Goal: Transaction & Acquisition: Purchase product/service

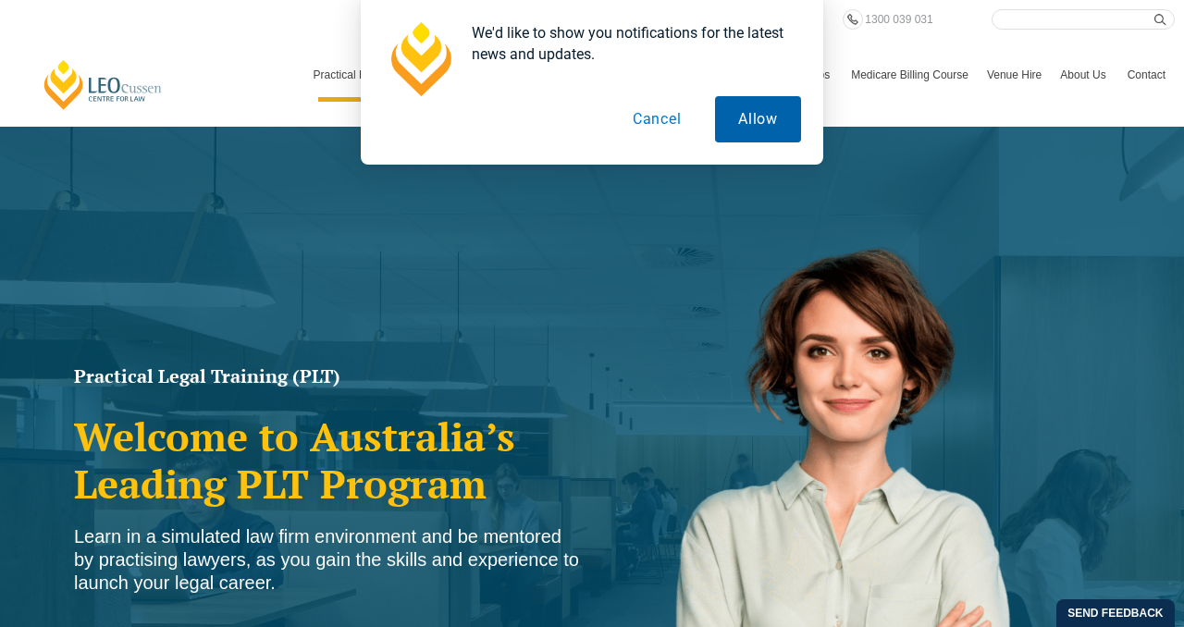
click at [759, 129] on button "Allow" at bounding box center [758, 119] width 86 height 46
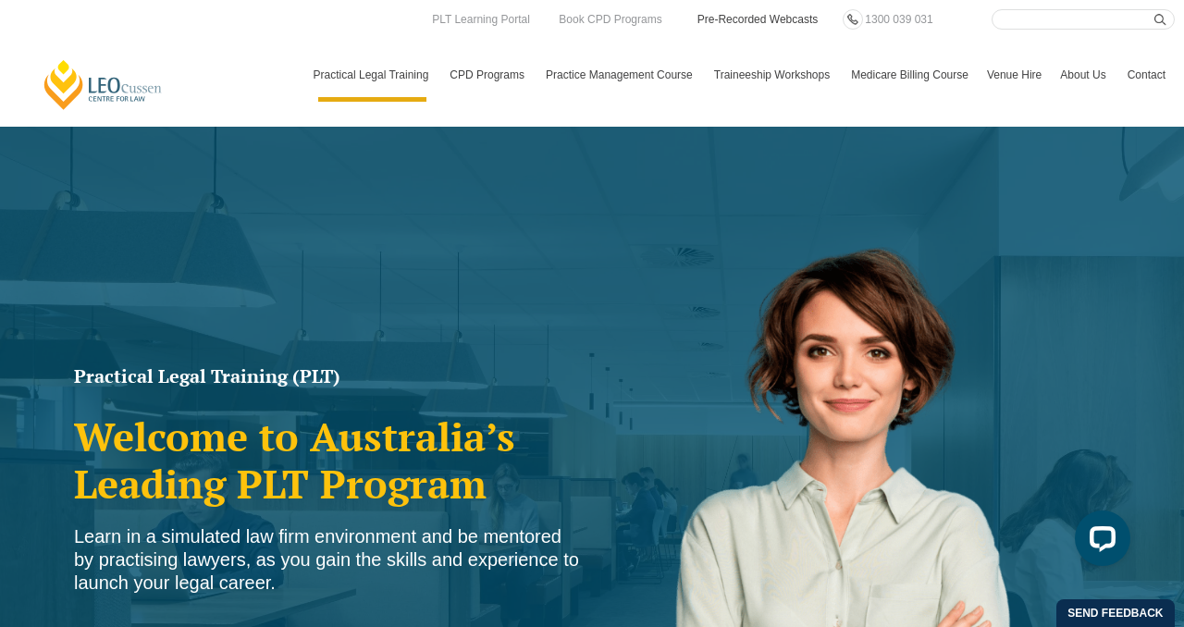
click at [775, 27] on link "Pre-Recorded Webcasts" at bounding box center [758, 19] width 125 height 20
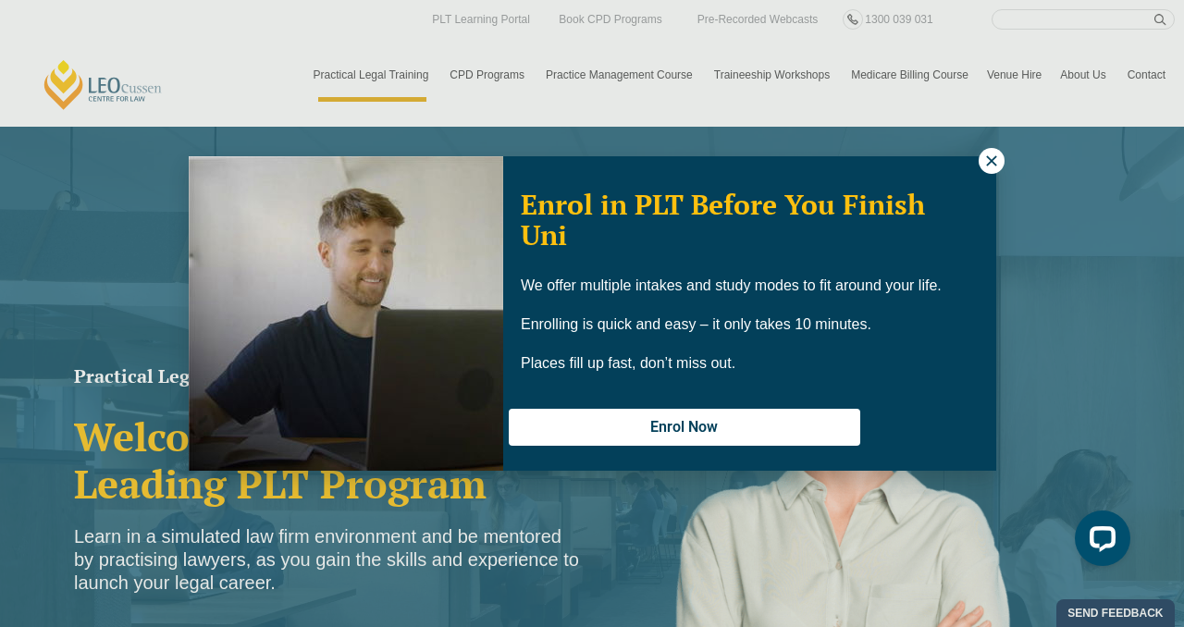
click at [988, 162] on icon at bounding box center [991, 161] width 17 height 17
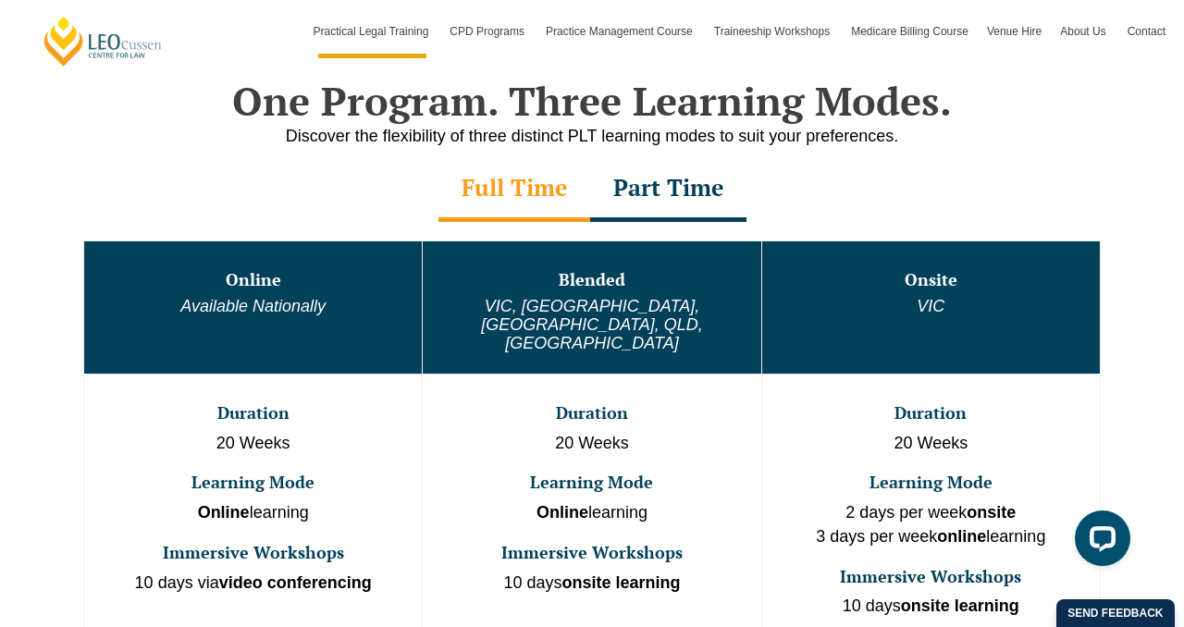
scroll to position [933, 0]
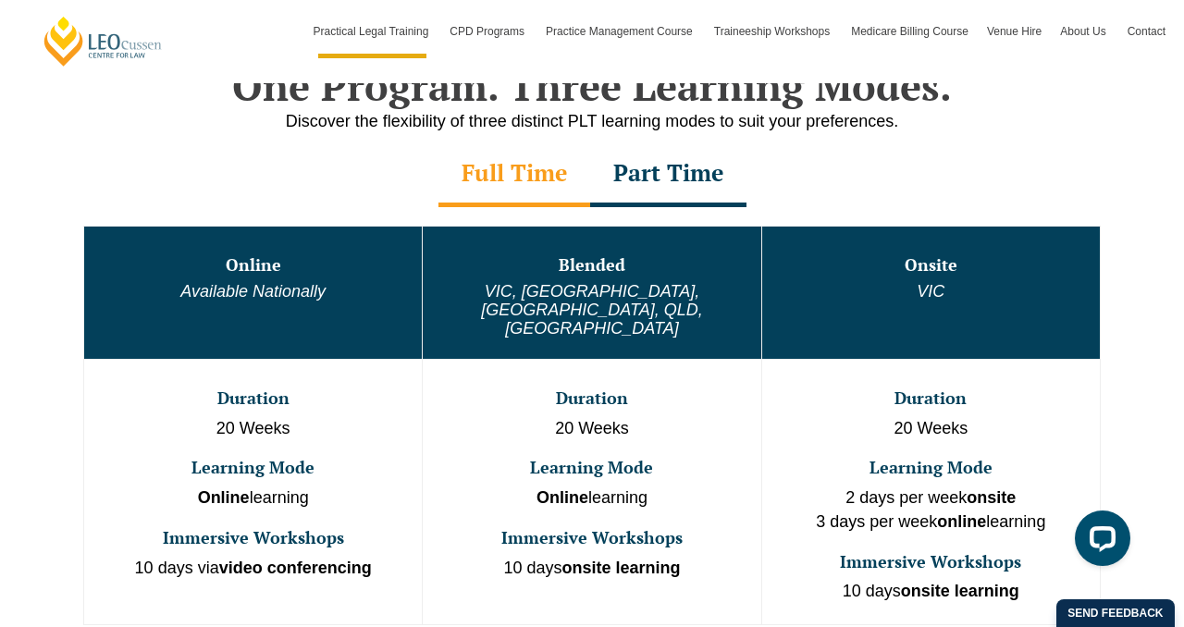
click at [672, 170] on div "Part Time" at bounding box center [668, 174] width 156 height 65
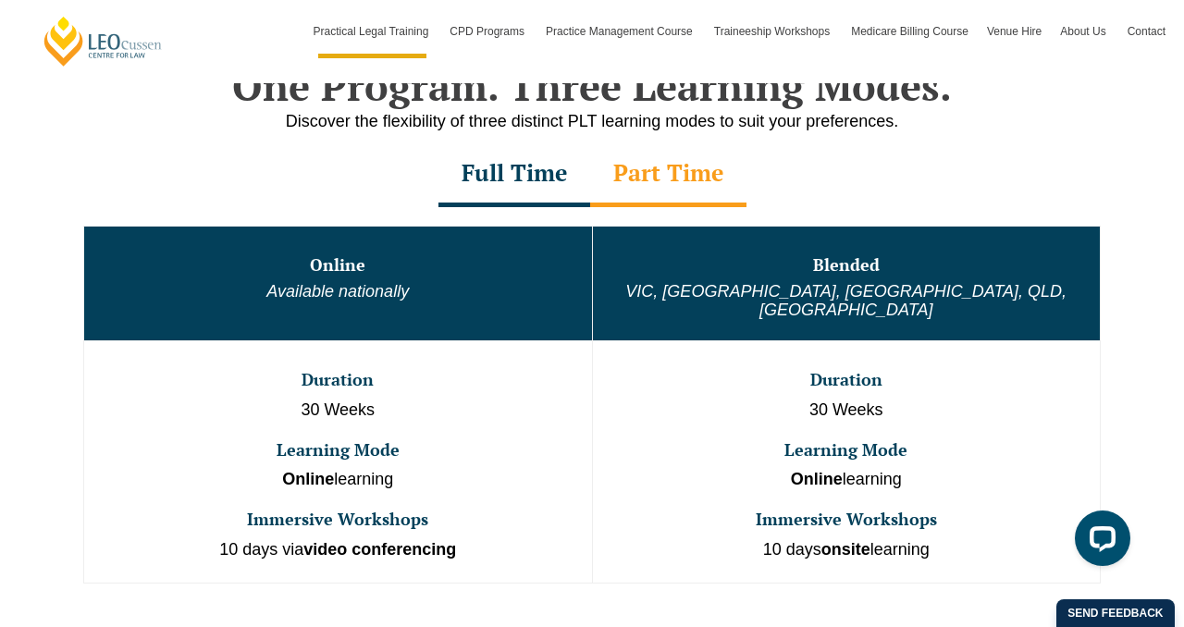
click at [548, 185] on div "Full Time" at bounding box center [514, 174] width 152 height 65
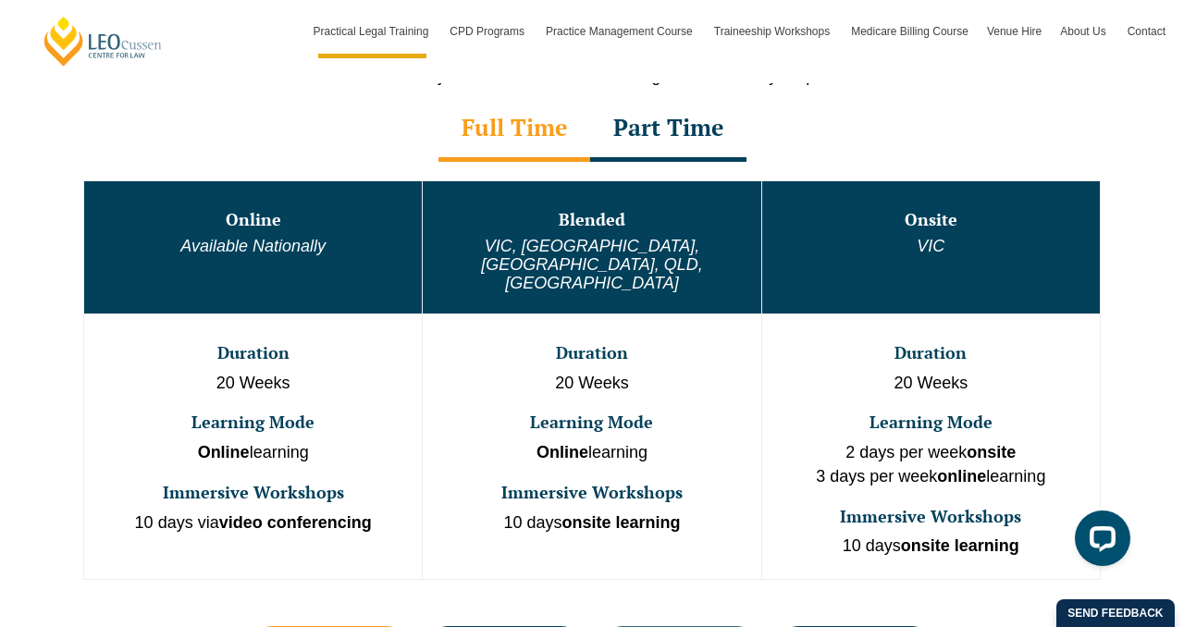
scroll to position [982, 0]
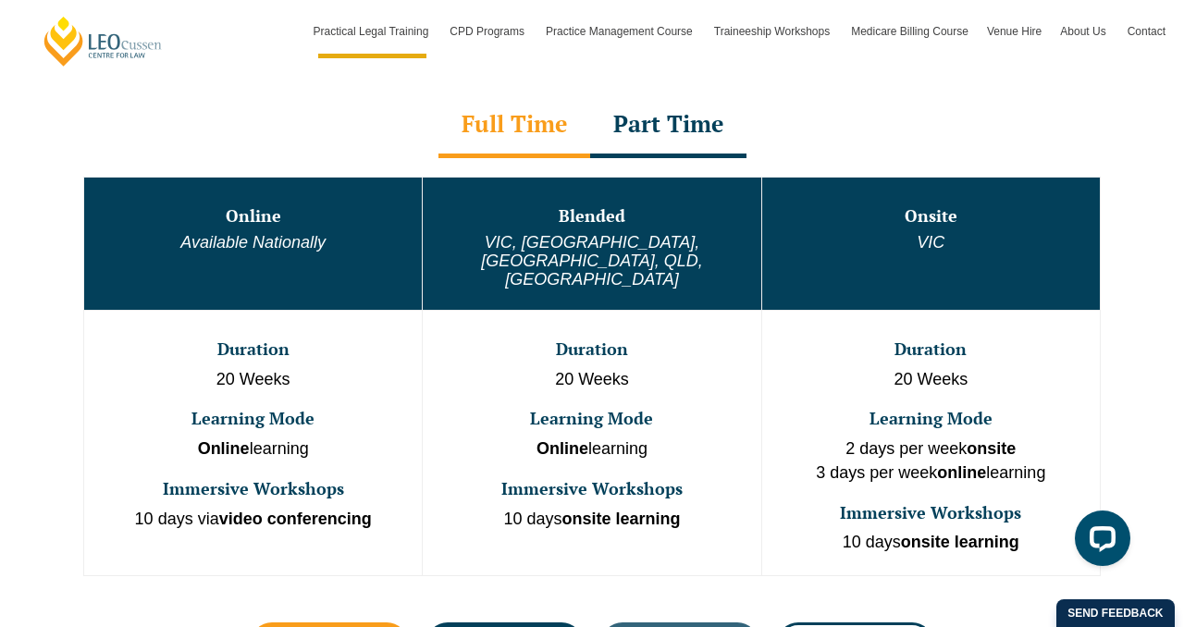
click at [651, 133] on div "Part Time" at bounding box center [668, 125] width 156 height 65
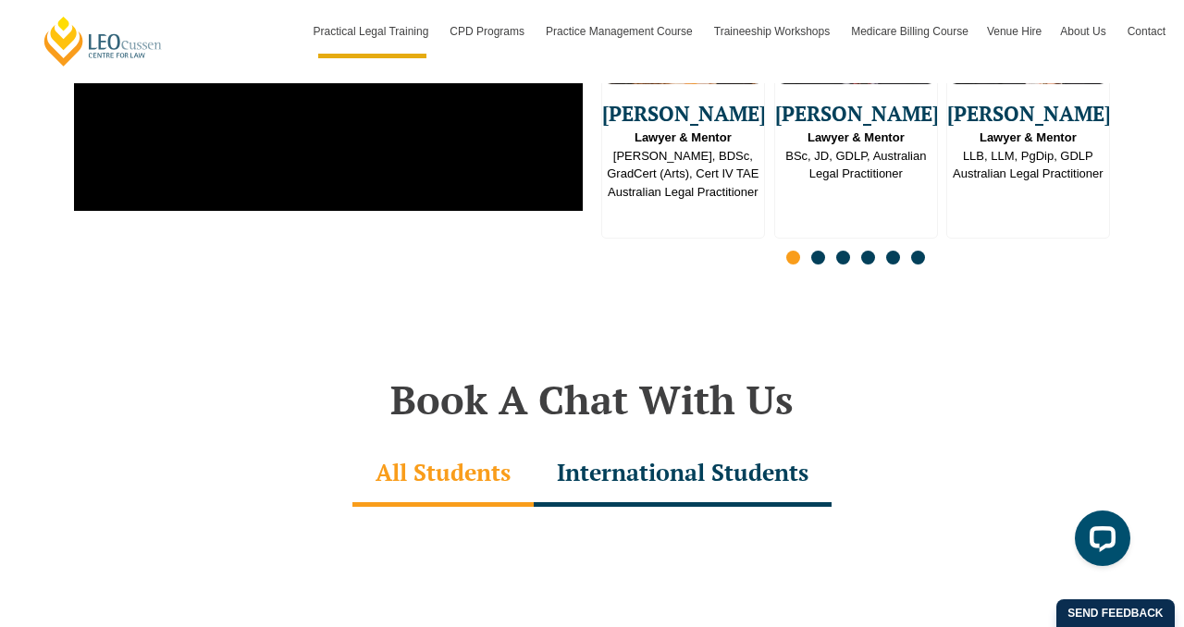
scroll to position [5043, 0]
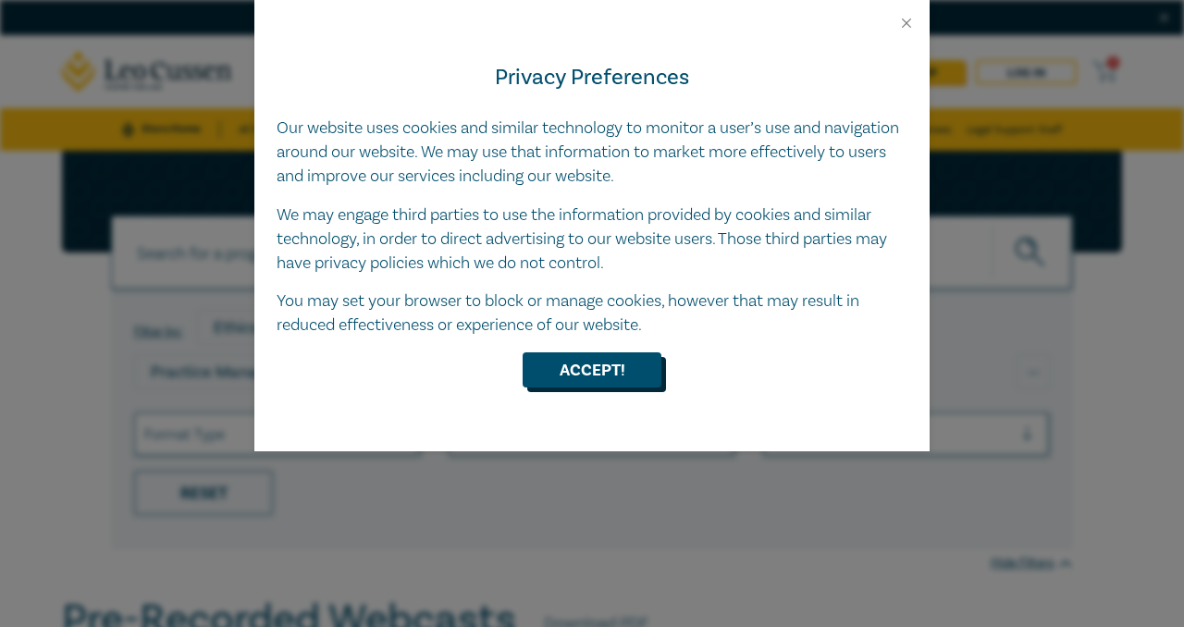
click at [561, 380] on button "Accept!" at bounding box center [592, 369] width 139 height 35
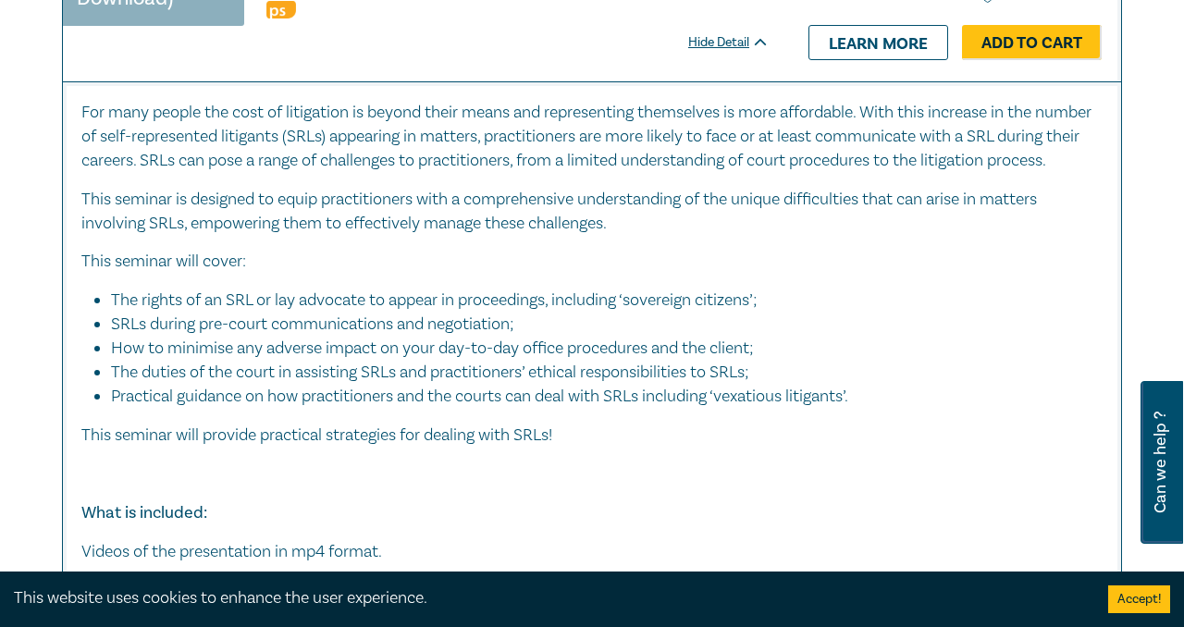
scroll to position [3252, 0]
